Goal: Use online tool/utility: Utilize a website feature to perform a specific function

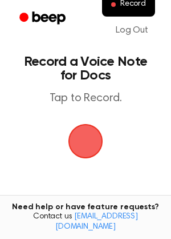
click at [80, 137] on span "button" at bounding box center [86, 141] width 56 height 56
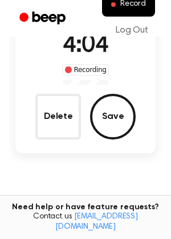
scroll to position [97, 0]
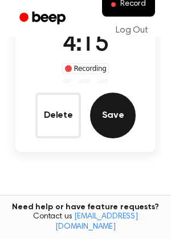
click at [110, 115] on button "Save" at bounding box center [113, 116] width 46 height 46
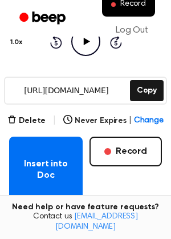
scroll to position [143, 0]
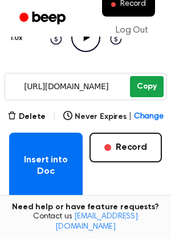
click at [146, 91] on button "Copy" at bounding box center [147, 86] width 34 height 21
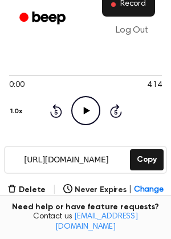
scroll to position [91, 0]
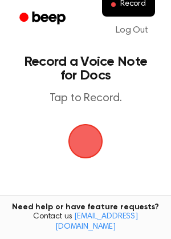
click at [78, 138] on span "button" at bounding box center [86, 141] width 64 height 64
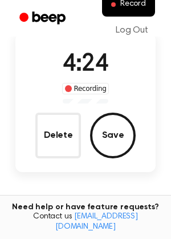
scroll to position [78, 0]
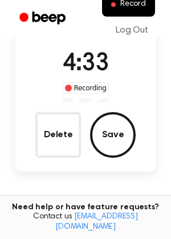
click at [119, 124] on button "Save" at bounding box center [113, 135] width 46 height 46
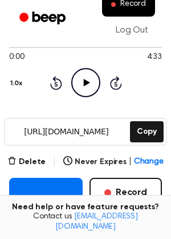
scroll to position [100, 0]
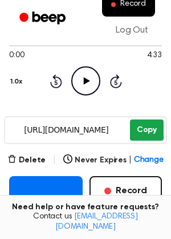
click at [150, 128] on button "Copy" at bounding box center [147, 129] width 34 height 21
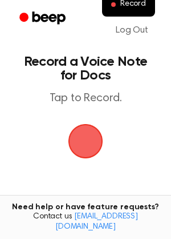
click at [81, 144] on span "button" at bounding box center [86, 141] width 32 height 32
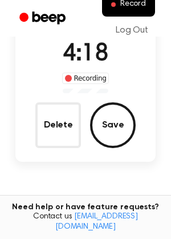
scroll to position [93, 0]
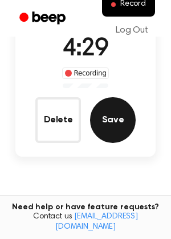
click at [117, 111] on button "Save" at bounding box center [113, 120] width 46 height 46
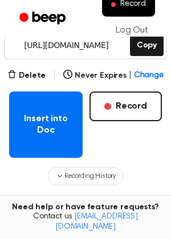
scroll to position [213, 0]
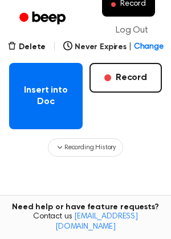
click at [138, 114] on div "Insert into Doc Record" at bounding box center [85, 96] width 153 height 66
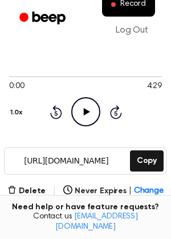
scroll to position [59, 0]
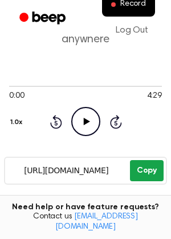
click at [142, 166] on button "Copy" at bounding box center [147, 170] width 34 height 21
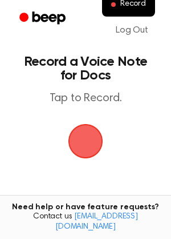
click at [81, 140] on span "button" at bounding box center [85, 141] width 61 height 61
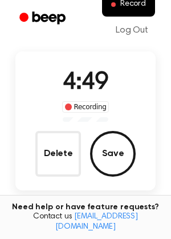
scroll to position [54, 0]
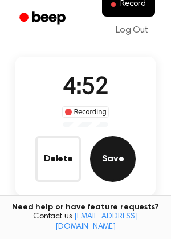
click at [119, 155] on button "Save" at bounding box center [113, 159] width 46 height 46
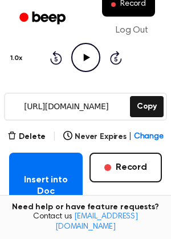
scroll to position [135, 0]
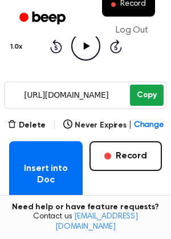
click at [151, 91] on button "Copy" at bounding box center [147, 95] width 34 height 21
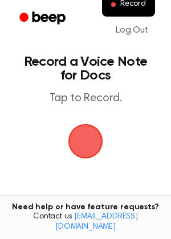
click at [83, 147] on span "button" at bounding box center [86, 141] width 35 height 35
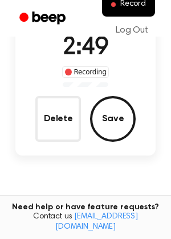
scroll to position [81, 0]
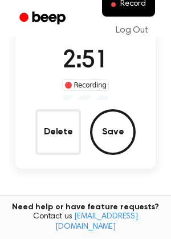
click at [121, 117] on button "Save" at bounding box center [113, 132] width 46 height 46
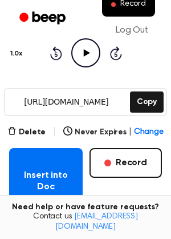
scroll to position [129, 0]
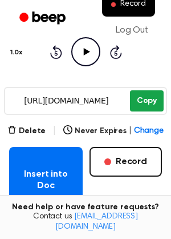
click at [135, 102] on button "Copy" at bounding box center [147, 100] width 34 height 21
